Goal: Task Accomplishment & Management: Manage account settings

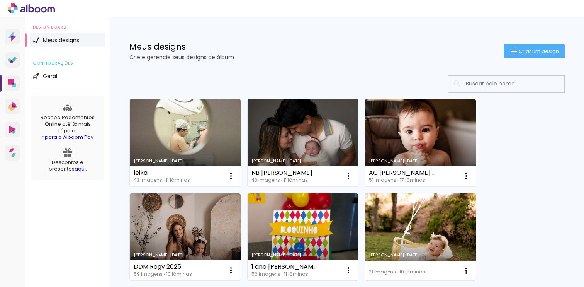
click at [329, 127] on link "Criado em [DATE]" at bounding box center [303, 142] width 111 height 87
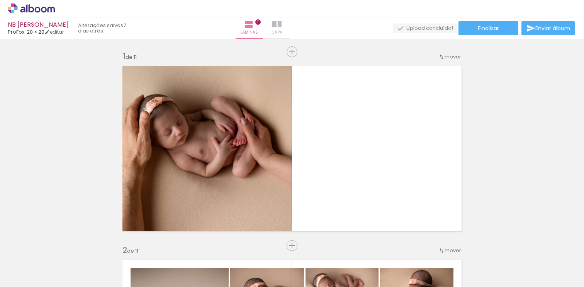
click at [282, 25] on iron-icon at bounding box center [276, 24] width 9 height 9
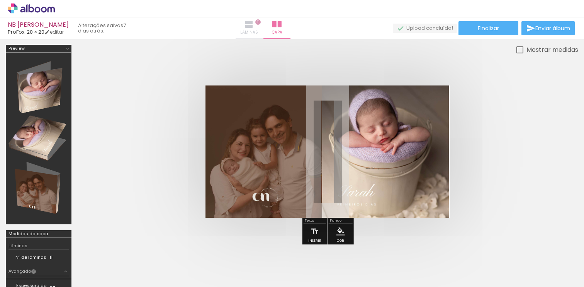
click at [254, 24] on iron-icon at bounding box center [248, 24] width 9 height 9
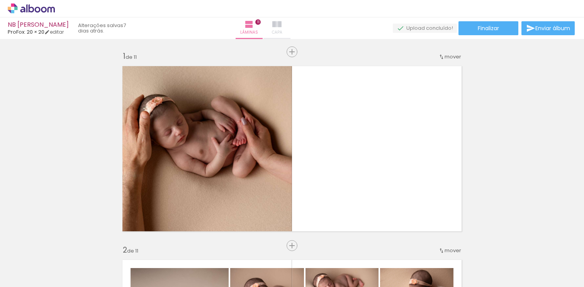
click at [282, 26] on iron-icon at bounding box center [276, 24] width 9 height 9
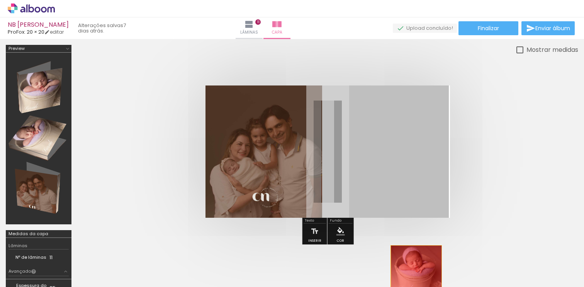
drag, startPoint x: 376, startPoint y: 137, endPoint x: 416, endPoint y: 271, distance: 139.1
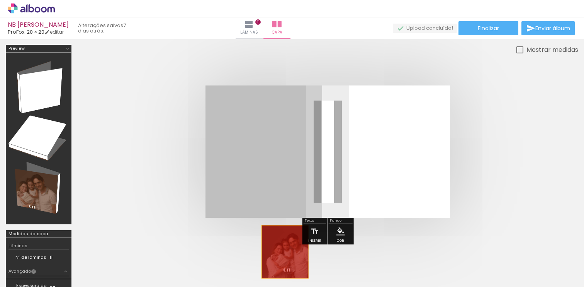
drag, startPoint x: 271, startPoint y: 160, endPoint x: 285, endPoint y: 252, distance: 93.8
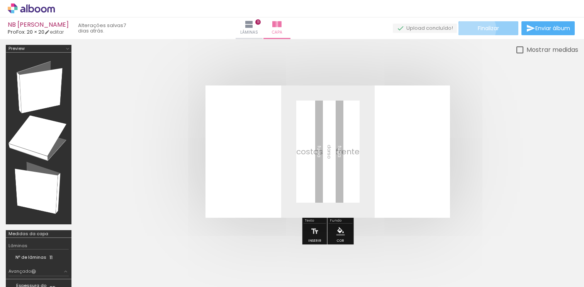
click at [474, 29] on paper-button "Finalizar" at bounding box center [488, 28] width 60 height 14
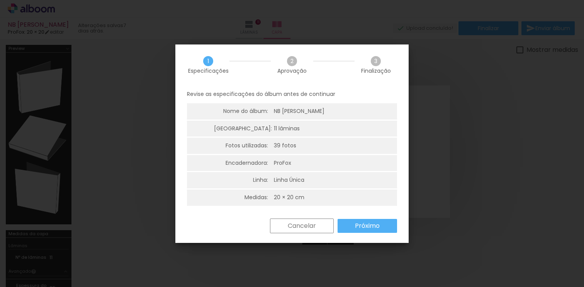
click at [0, 0] on slot "Próximo" at bounding box center [0, 0] width 0 height 0
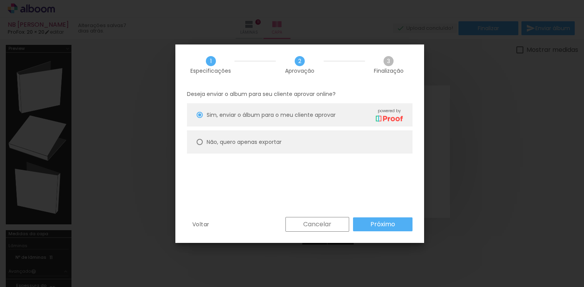
click at [220, 146] on paper-radio-button "Não, quero apenas exportar" at bounding box center [300, 141] width 226 height 23
type paper-radio-button "on"
click at [368, 224] on paper-button "Próximo" at bounding box center [382, 224] width 59 height 14
type input "Alta, 300 DPI"
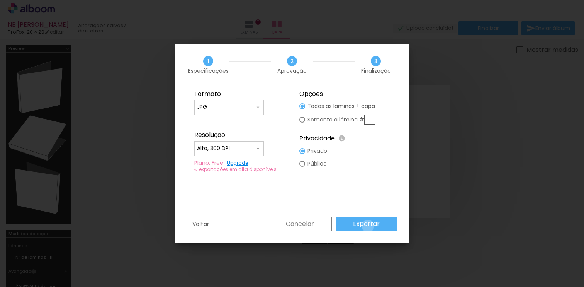
click at [0, 0] on slot "Exportar" at bounding box center [0, 0] width 0 height 0
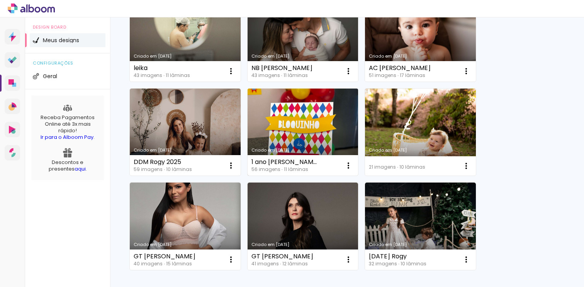
scroll to position [160, 0]
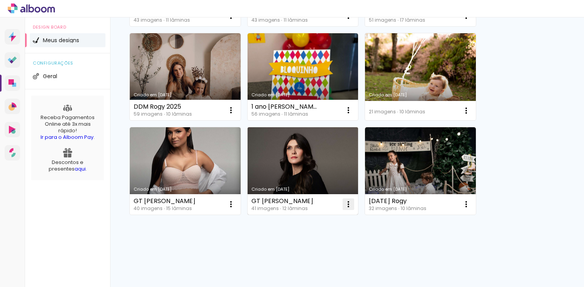
click at [349, 205] on iron-icon at bounding box center [348, 203] width 9 height 9
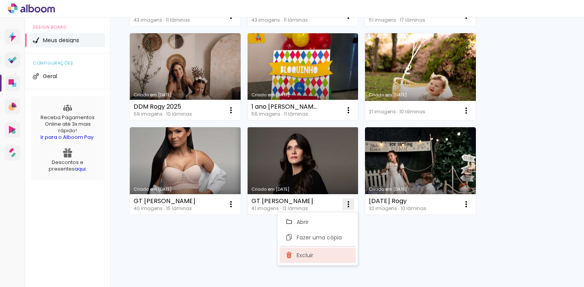
click at [310, 256] on span "Excluir" at bounding box center [305, 254] width 17 height 5
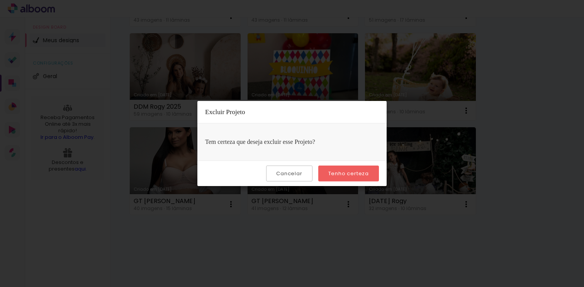
click at [0, 0] on slot "Tenho certeza" at bounding box center [0, 0] width 0 height 0
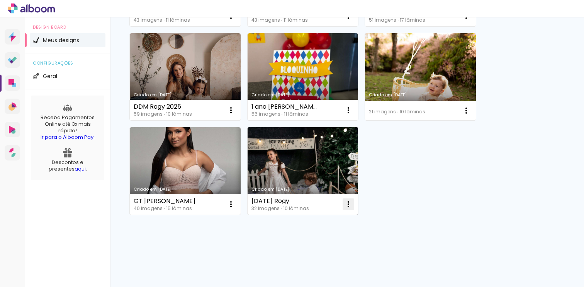
click at [349, 206] on iron-icon at bounding box center [348, 203] width 9 height 9
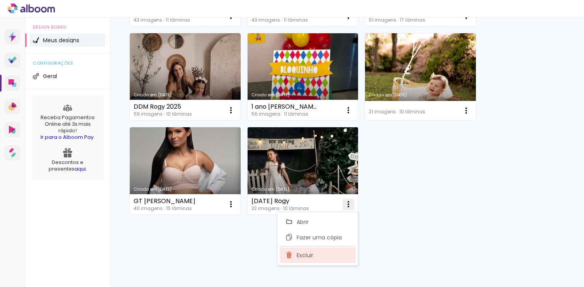
click at [317, 258] on paper-item "Excluir" at bounding box center [318, 254] width 76 height 15
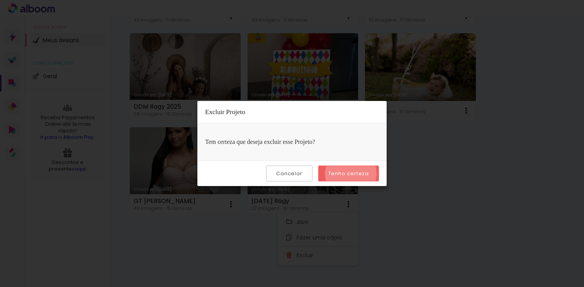
click at [0, 0] on slot "Tenho certeza" at bounding box center [0, 0] width 0 height 0
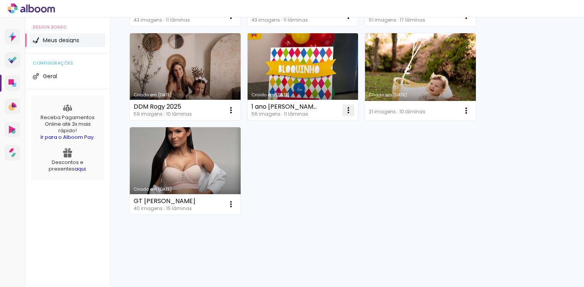
click at [349, 110] on iron-icon at bounding box center [348, 109] width 9 height 9
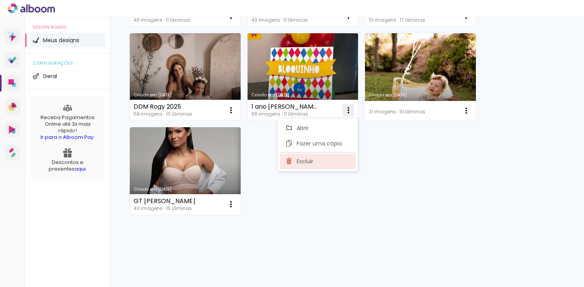
click at [322, 161] on paper-item "Excluir" at bounding box center [318, 160] width 76 height 15
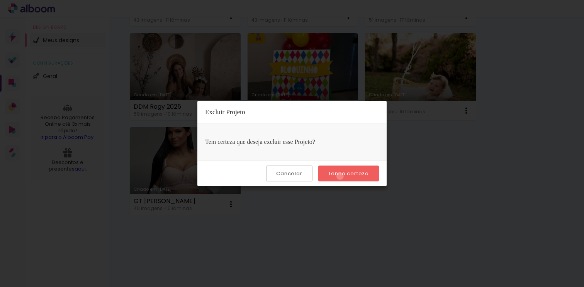
click at [0, 0] on slot "Tenho certeza" at bounding box center [0, 0] width 0 height 0
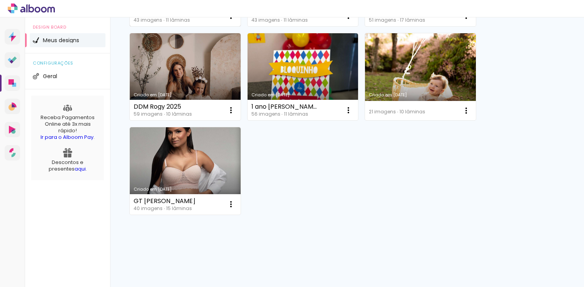
scroll to position [66, 0]
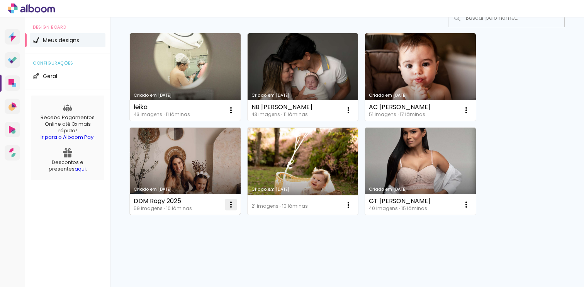
click at [231, 204] on iron-icon at bounding box center [230, 204] width 9 height 9
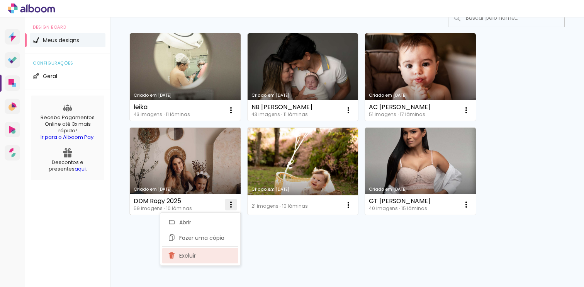
click at [195, 255] on span "Excluir" at bounding box center [187, 255] width 17 height 5
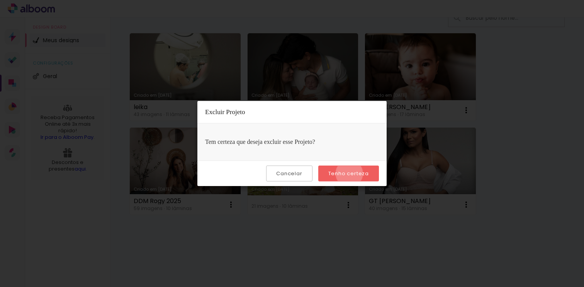
click at [0, 0] on slot "Tenho certeza" at bounding box center [0, 0] width 0 height 0
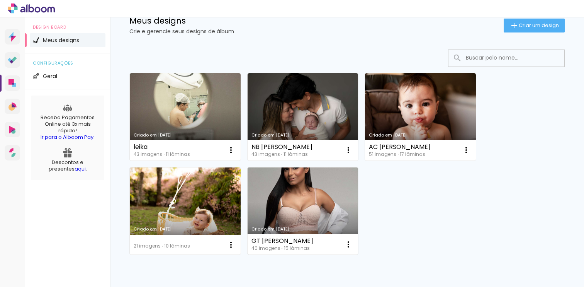
scroll to position [0, 0]
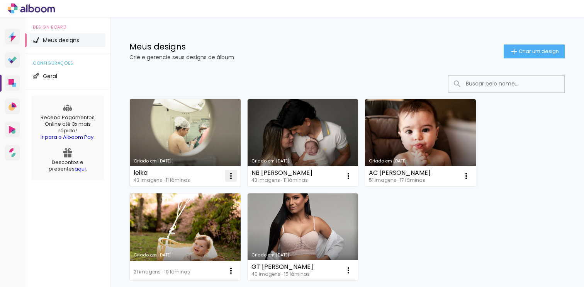
click at [232, 176] on iron-icon at bounding box center [230, 175] width 9 height 9
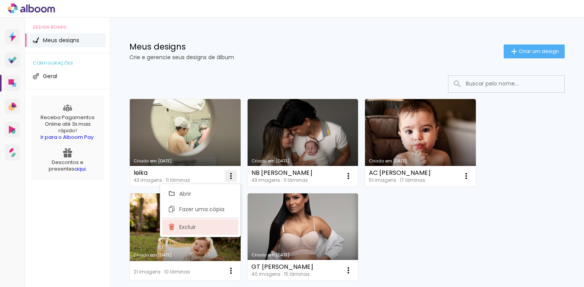
click at [207, 229] on paper-item "Excluir" at bounding box center [200, 226] width 76 height 15
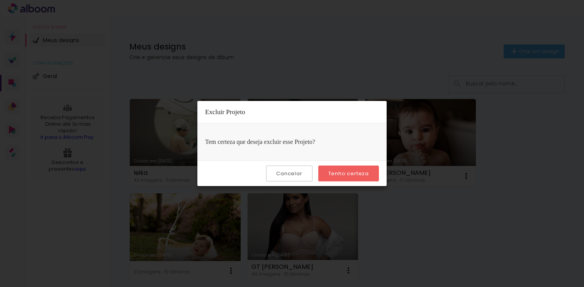
click at [0, 0] on slot "Tenho certeza" at bounding box center [0, 0] width 0 height 0
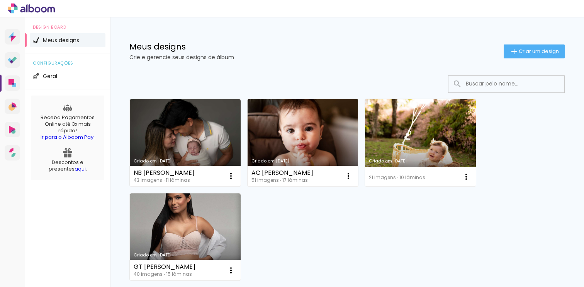
click at [297, 151] on link "Criado em [DATE]" at bounding box center [303, 142] width 111 height 87
